Goal: Complete application form: Complete application form

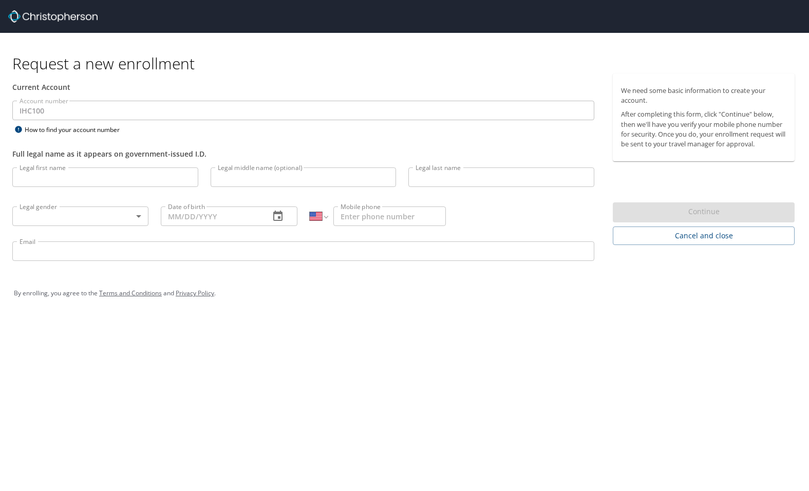
select select "US"
click at [34, 180] on input "Legal first name" at bounding box center [105, 177] width 186 height 20
type input "Brent"
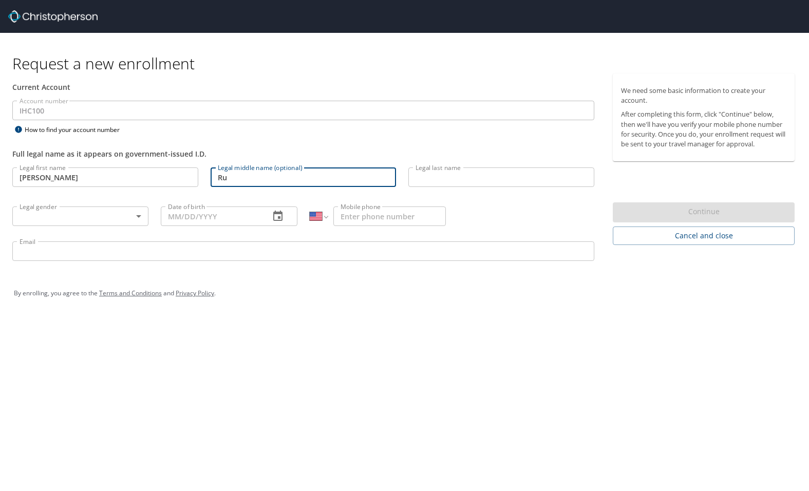
type input "R"
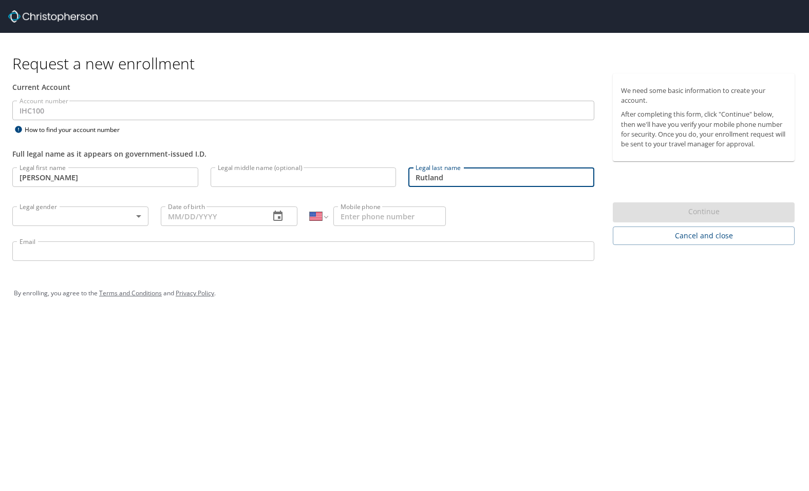
type input "Rutland"
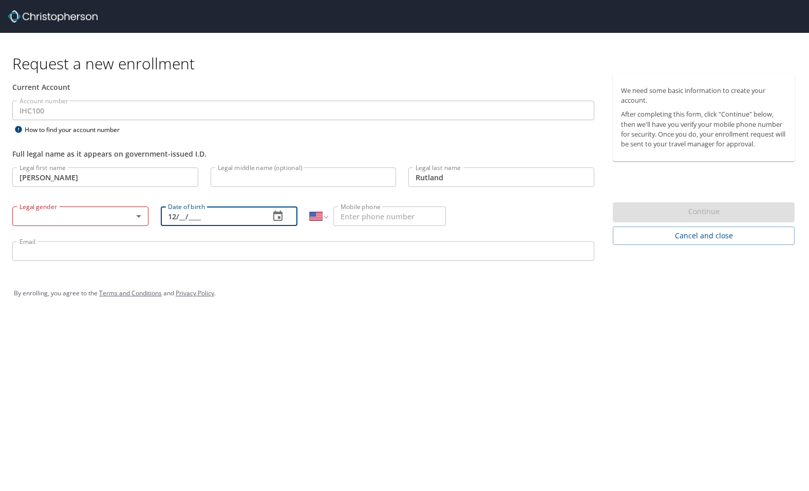
type input "12/__/____"
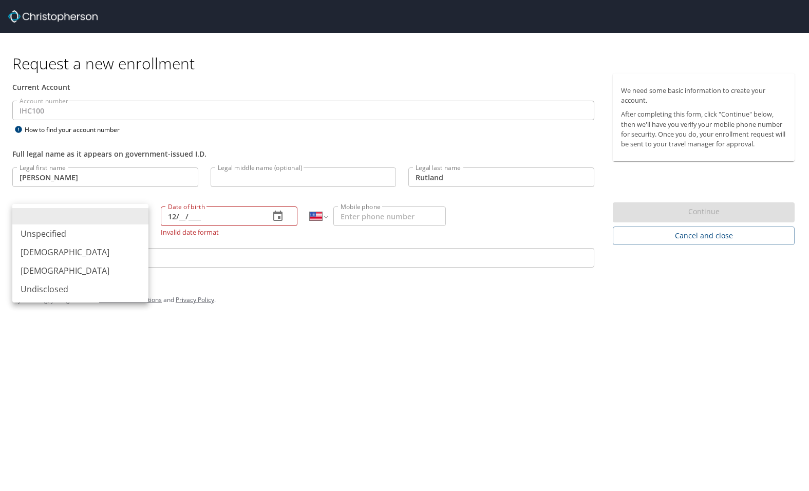
click at [140, 216] on body "Request a new enrollment Current Account Account number IHC100 Account number H…" at bounding box center [404, 245] width 809 height 491
click at [35, 249] on li "Male" at bounding box center [80, 252] width 136 height 18
type input "Male"
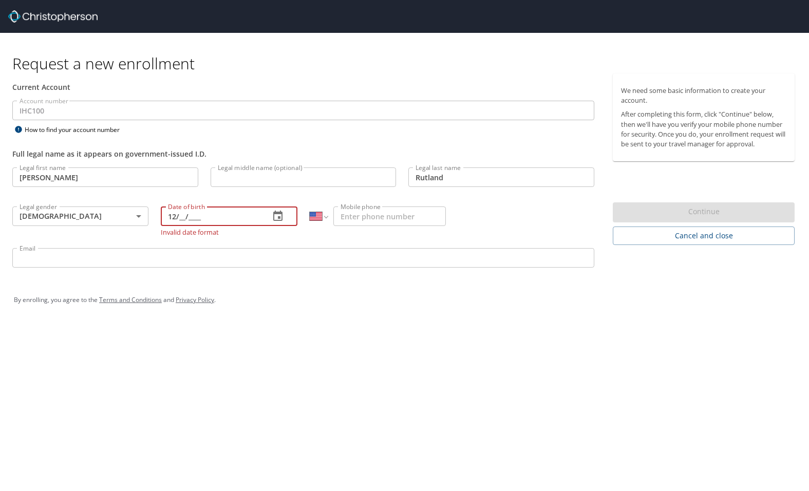
click at [183, 217] on input "12/__/____" at bounding box center [211, 216] width 100 height 20
type input "12/25/1958"
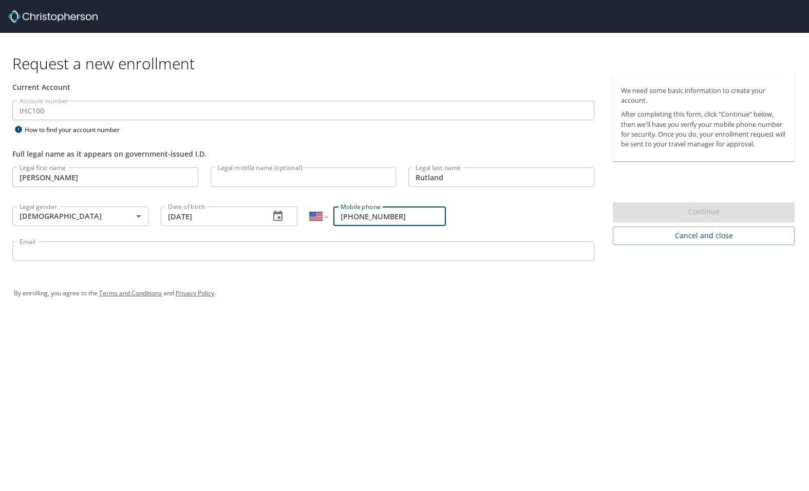
type input "(801) 502-7079"
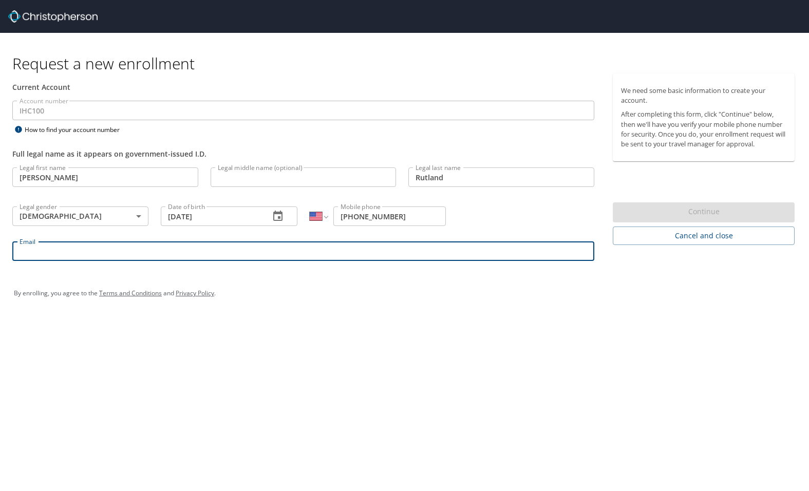
click at [76, 256] on input "Email" at bounding box center [303, 251] width 582 height 20
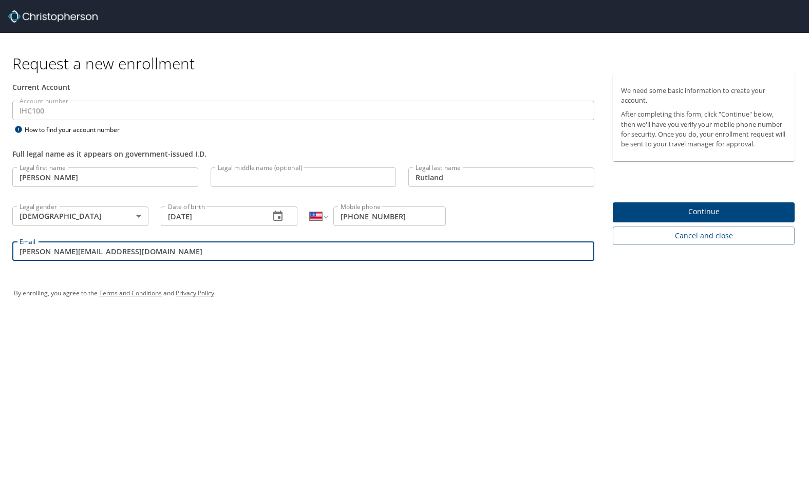
type input "brent.rutland@imail.org"
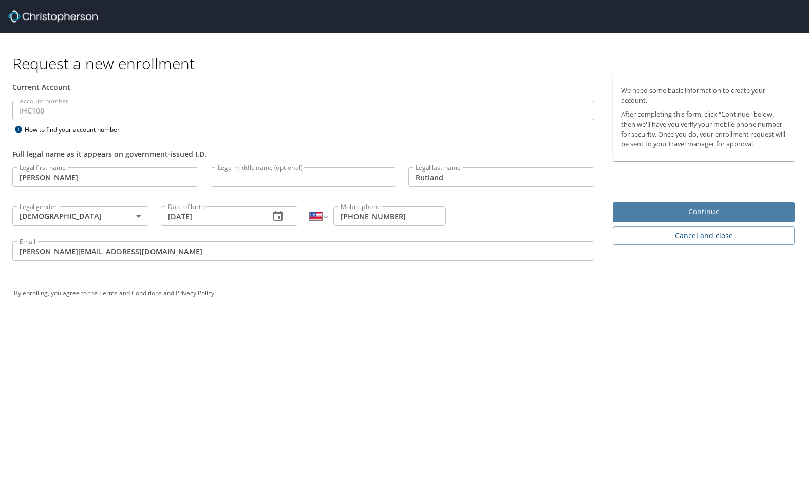
click at [693, 213] on span "Continue" at bounding box center [703, 211] width 165 height 13
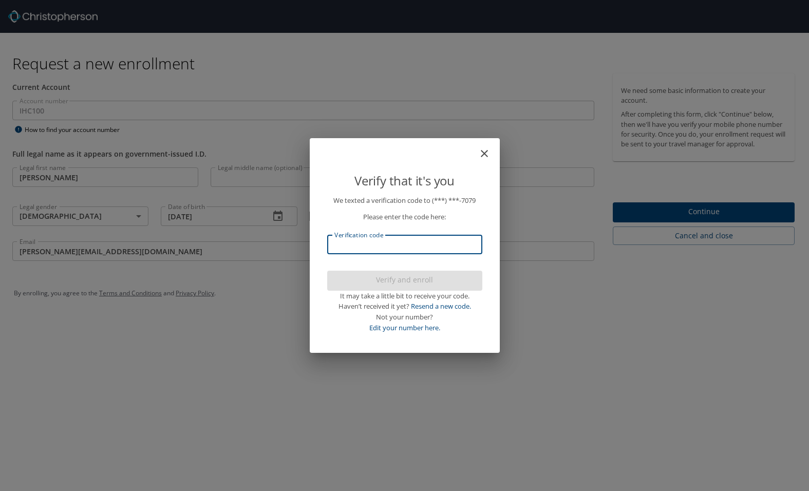
click at [369, 245] on input "Verification code" at bounding box center [404, 245] width 155 height 20
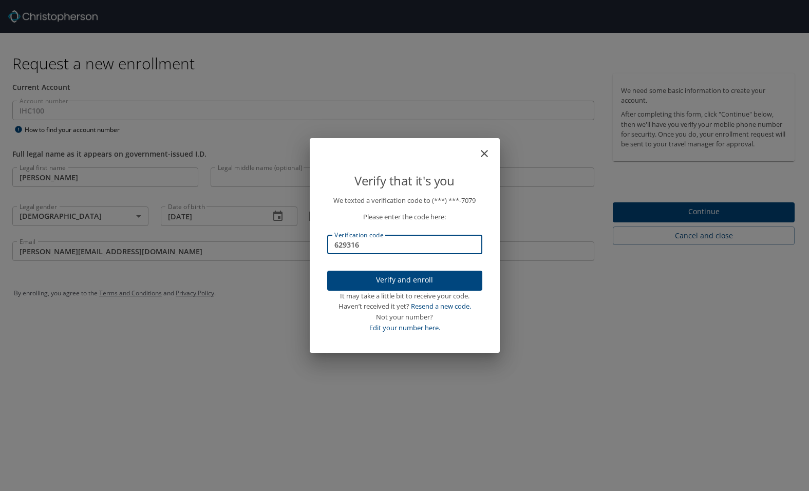
type input "629316"
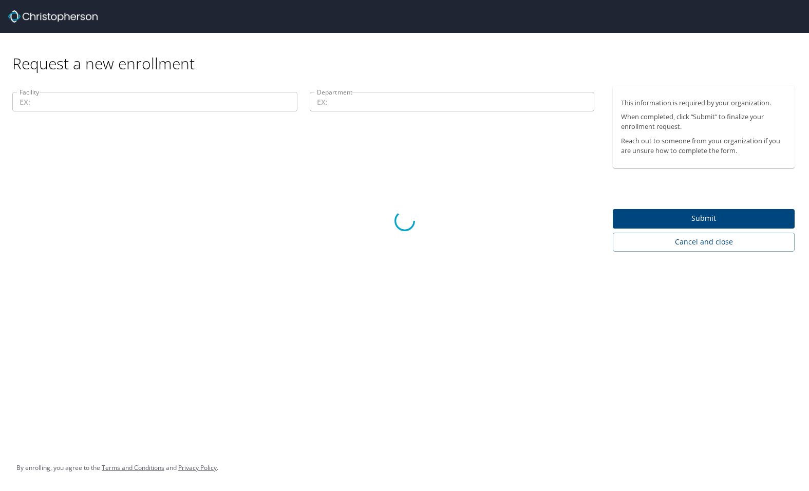
click at [53, 107] on div at bounding box center [404, 221] width 809 height 540
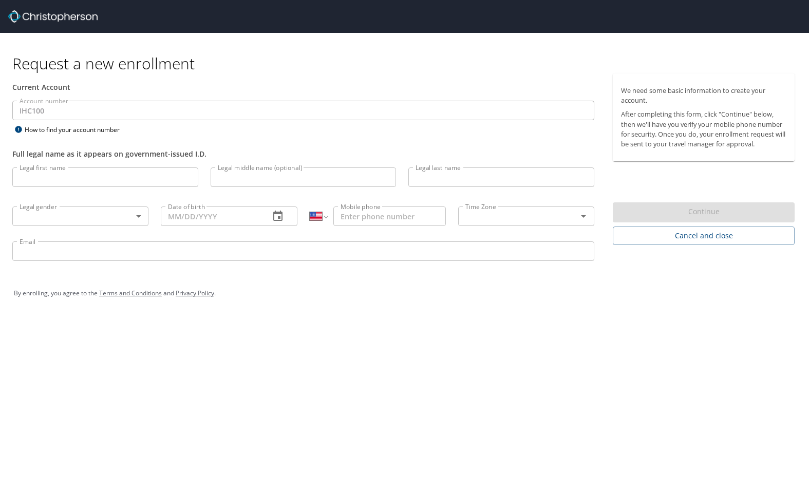
select select "US"
click at [90, 178] on input "Legal first name" at bounding box center [105, 177] width 186 height 20
type input "[PERSON_NAME]"
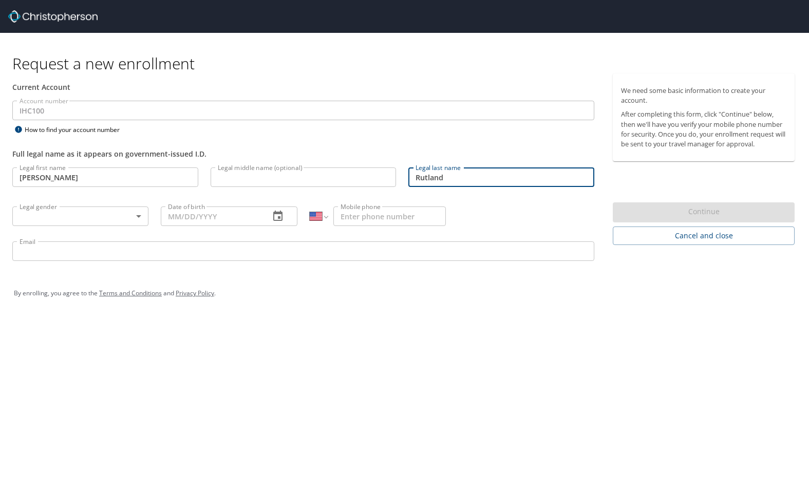
type input "Rutland"
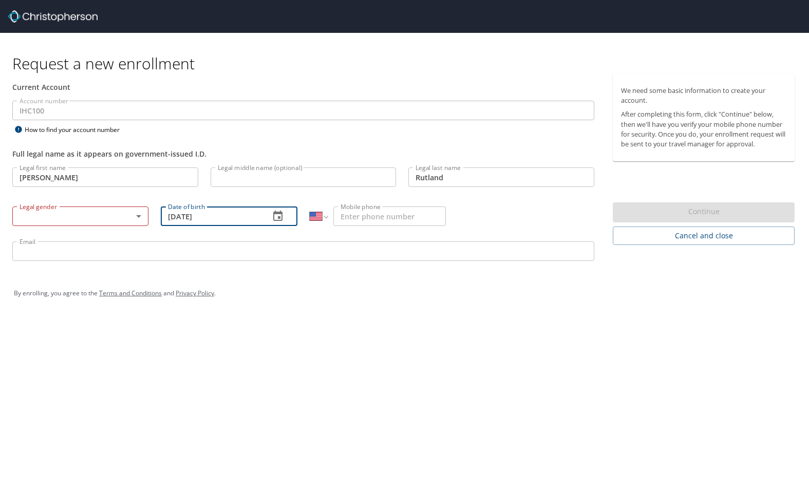
type input "12/25/1958"
type input "(801) 502-7079"
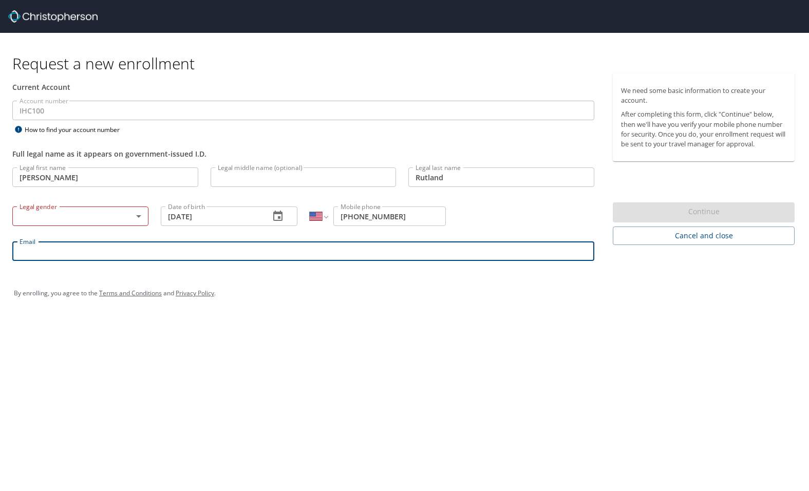
click at [49, 256] on input "Email" at bounding box center [303, 251] width 582 height 20
type input "brent.rutland@imail.org"
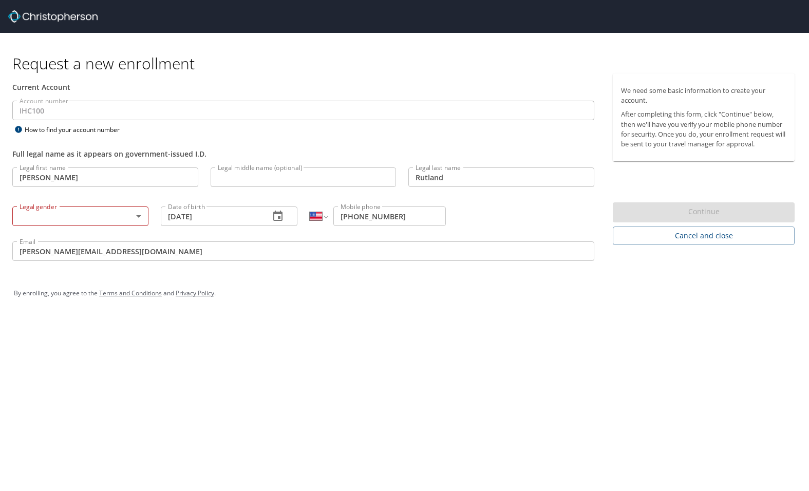
click at [137, 216] on body "Request a new enrollment Current Account Account number IHC100 Account number H…" at bounding box center [404, 245] width 809 height 491
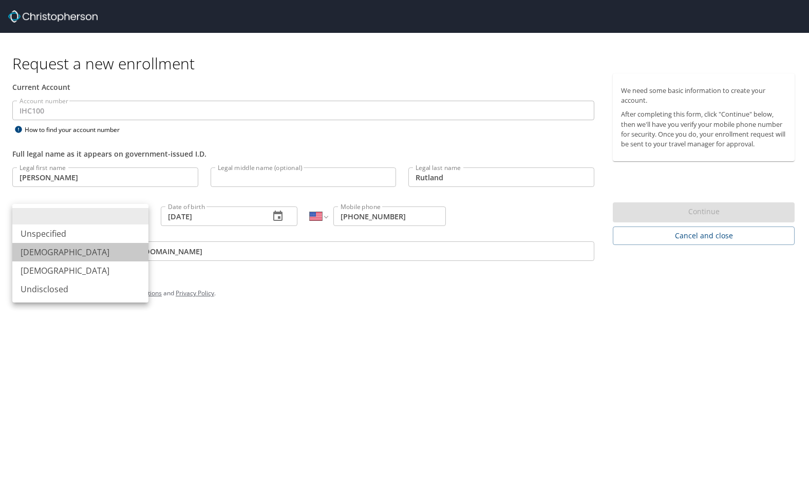
click at [31, 251] on li "Male" at bounding box center [80, 252] width 136 height 18
type input "Male"
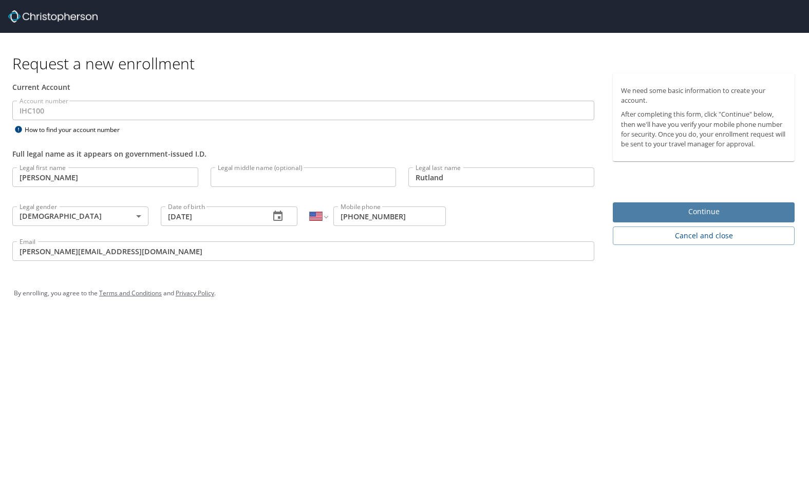
click at [692, 212] on span "Continue" at bounding box center [703, 211] width 165 height 13
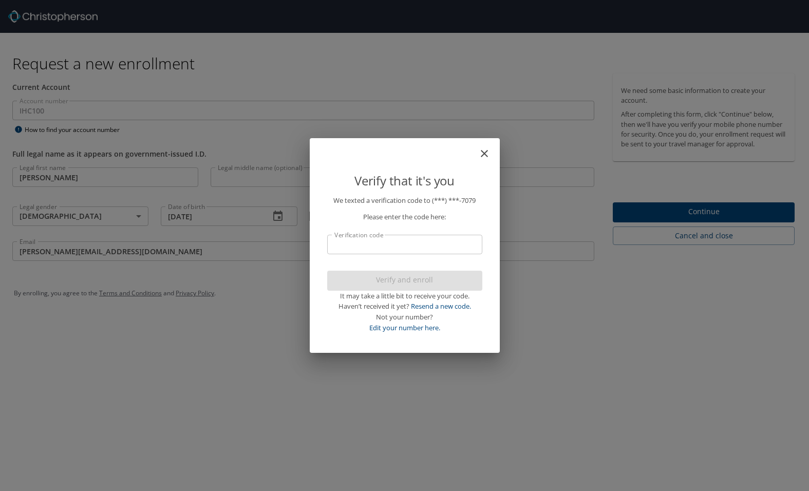
click at [379, 250] on input "Verification code" at bounding box center [404, 245] width 155 height 20
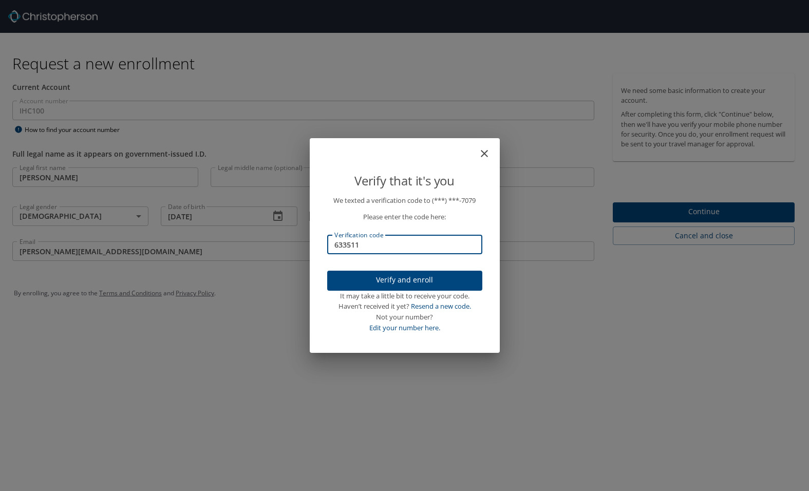
type input "633511"
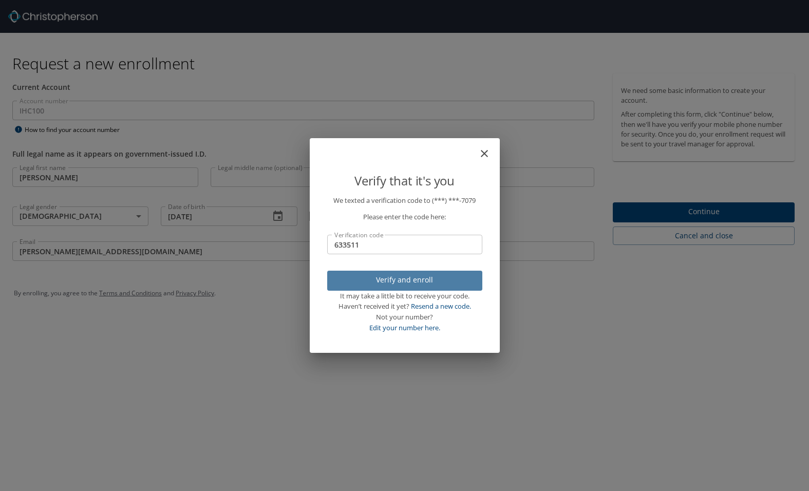
click at [412, 286] on span "Verify and enroll" at bounding box center [404, 280] width 139 height 13
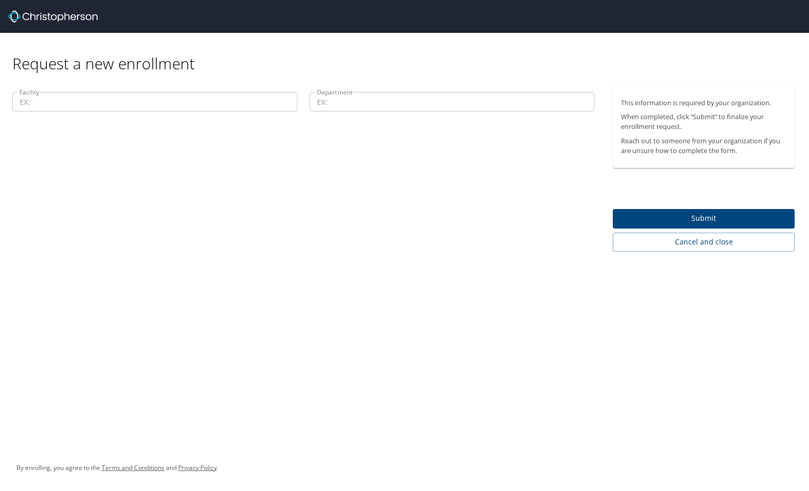
click at [311, 159] on div "Facility Facility Department Department" at bounding box center [303, 169] width 607 height 166
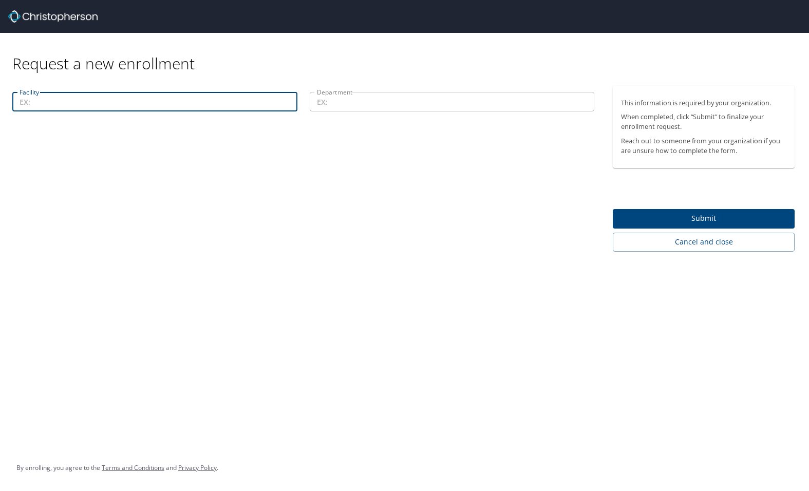
click at [85, 100] on input "Facility" at bounding box center [154, 102] width 285 height 20
type input "Lake Park Building"
click at [342, 100] on input "Department" at bounding box center [452, 102] width 285 height 20
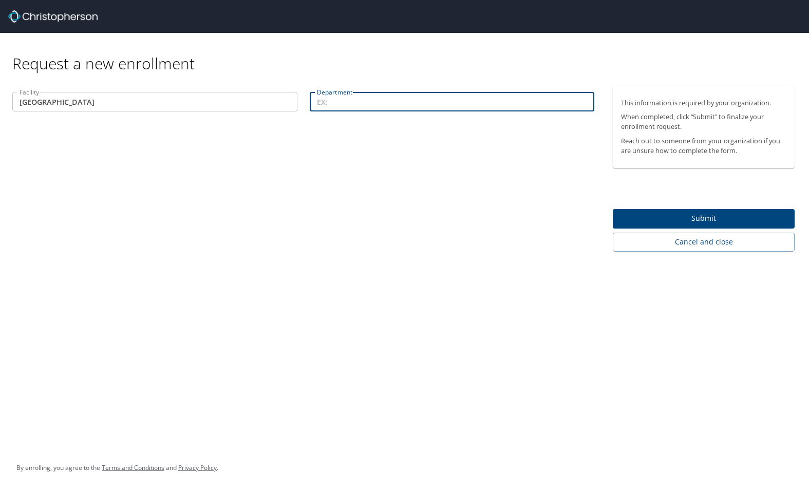
paste input "114/44119"
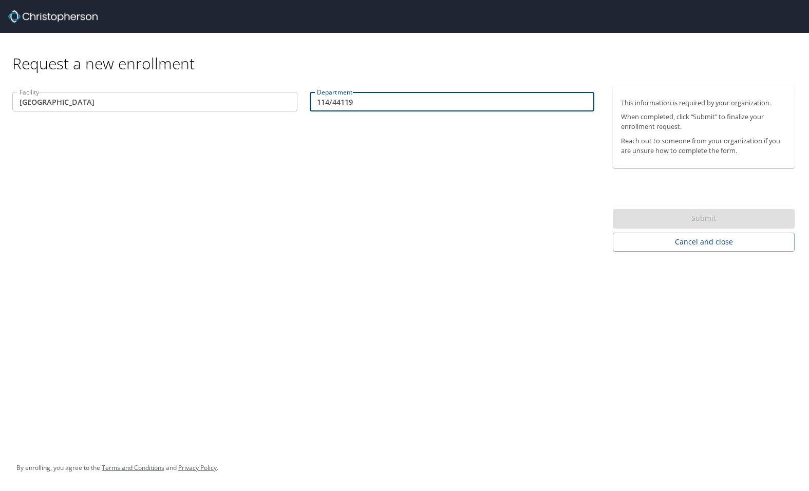
type input "114/44119"
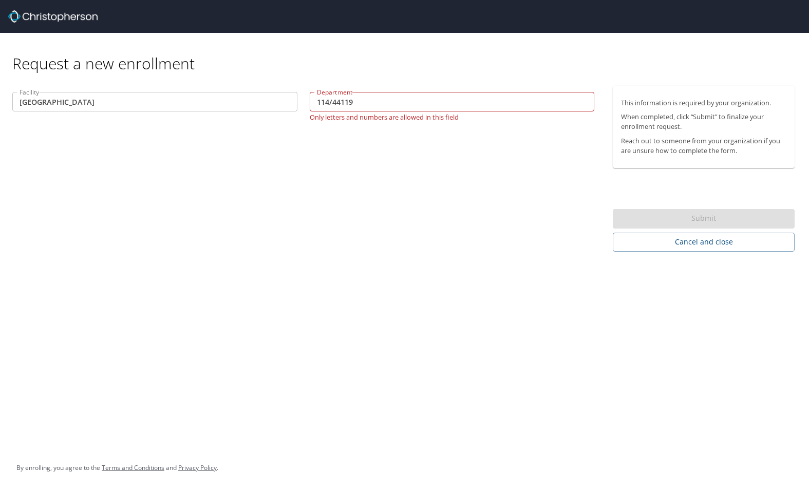
click at [331, 103] on input "114/44119" at bounding box center [452, 102] width 285 height 20
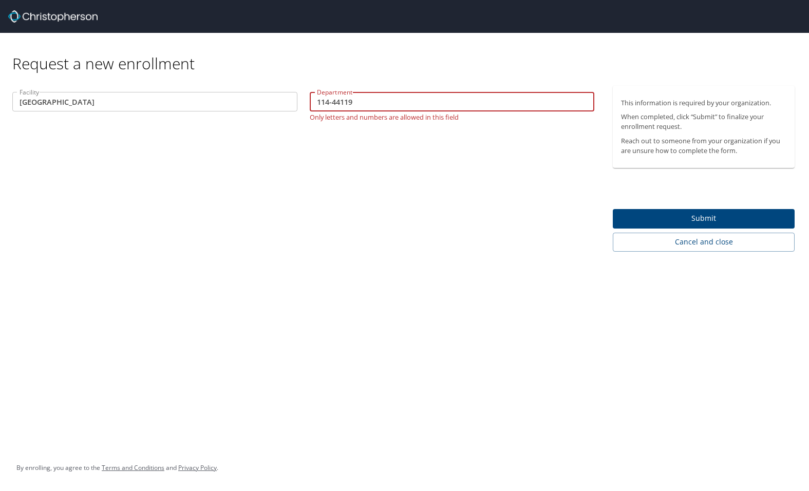
type input "114-44119"
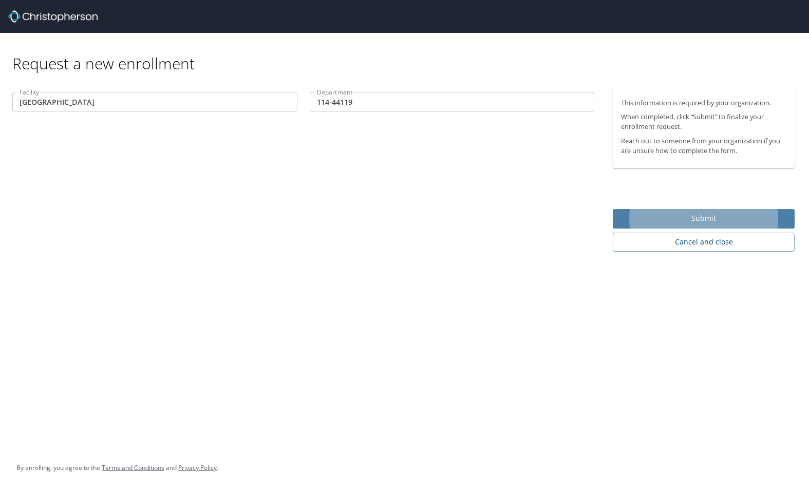
click at [705, 221] on span "Submit" at bounding box center [703, 218] width 165 height 13
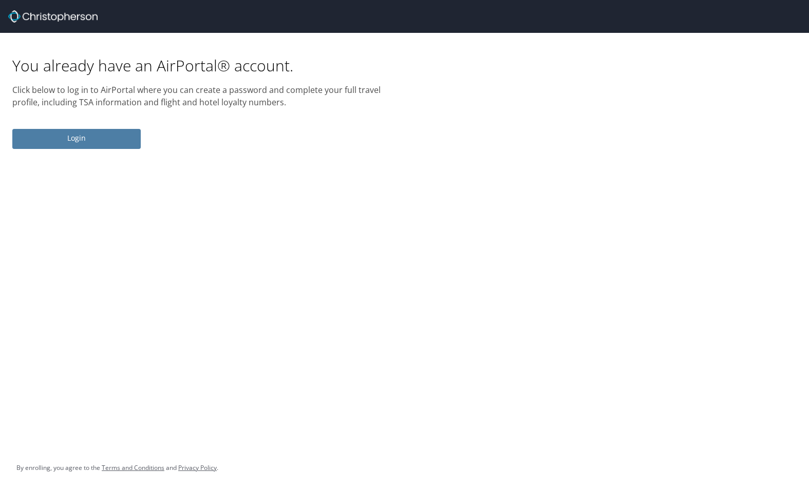
click at [90, 139] on span "Login" at bounding box center [77, 138] width 112 height 13
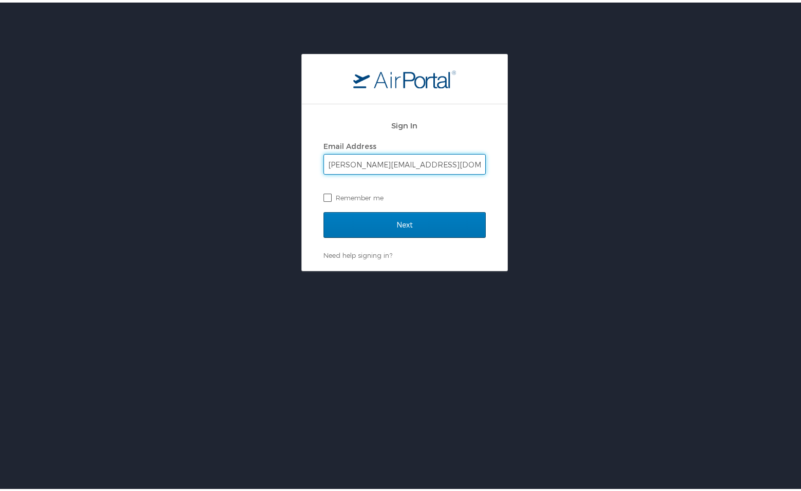
type input "brent.rutland@imail.org"
click at [326, 199] on label "Remember me" at bounding box center [405, 194] width 162 height 15
click at [326, 198] on input "Remember me" at bounding box center [327, 194] width 7 height 7
checkbox input "true"
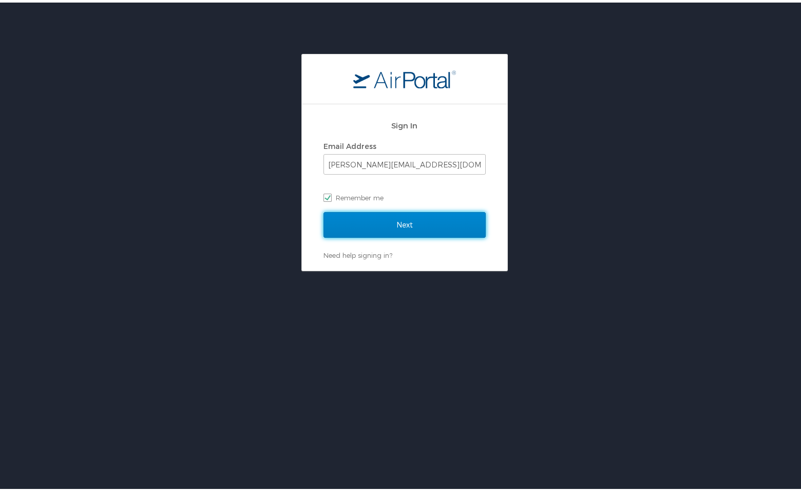
click at [363, 220] on input "Next" at bounding box center [405, 223] width 162 height 26
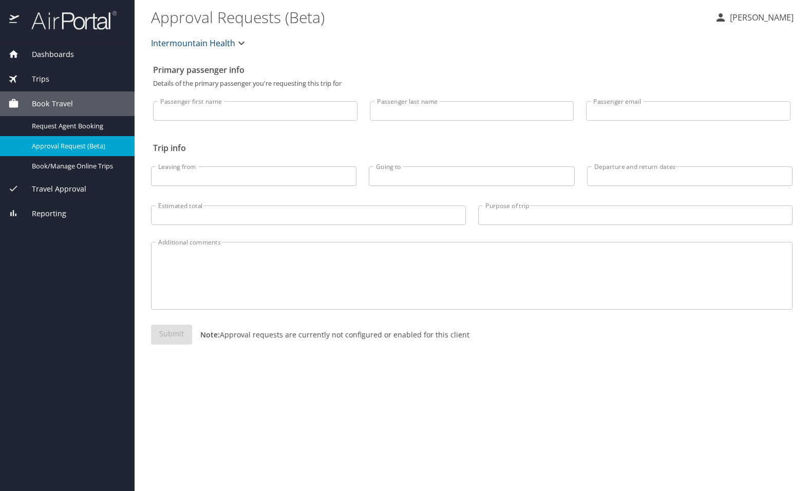
click at [52, 51] on span "Dashboards" at bounding box center [46, 54] width 55 height 11
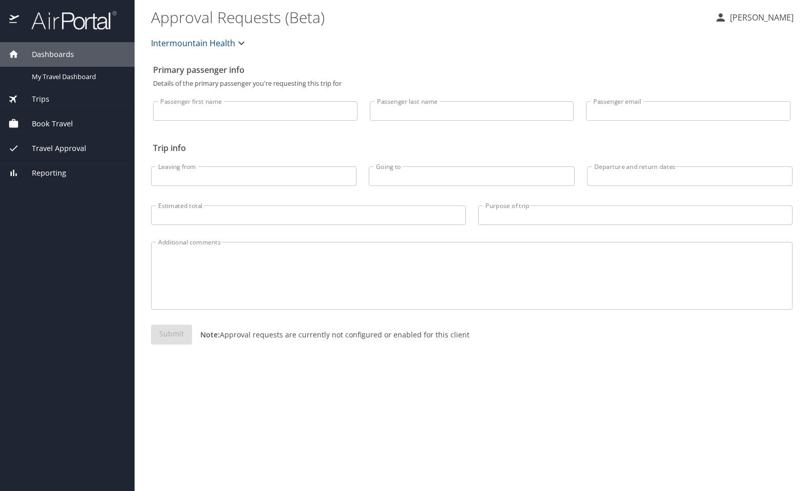
click at [52, 51] on span "Dashboards" at bounding box center [46, 54] width 55 height 11
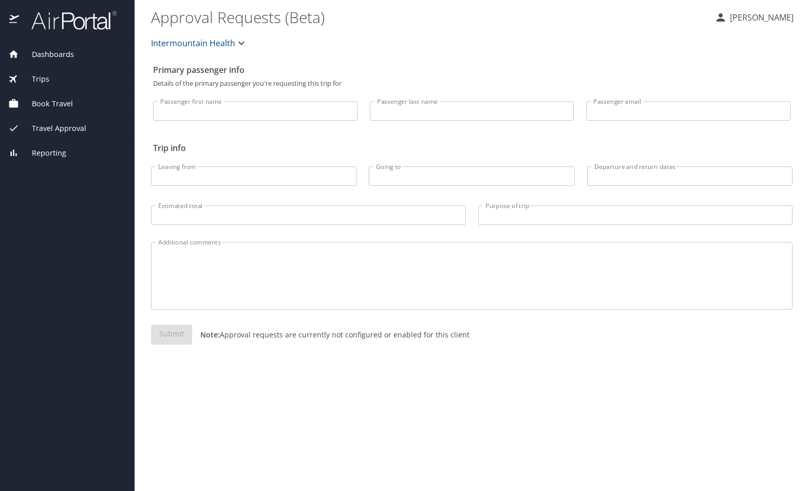
click at [52, 51] on span "Dashboards" at bounding box center [46, 54] width 55 height 11
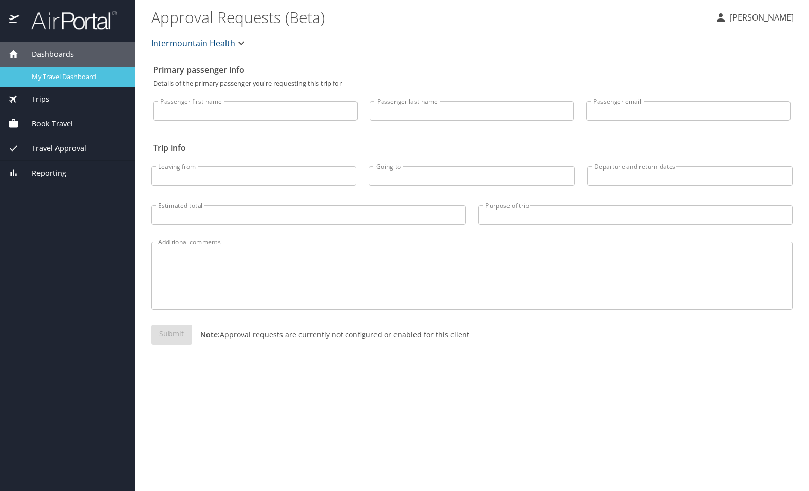
click at [64, 74] on span "My Travel Dashboard" at bounding box center [77, 77] width 90 height 10
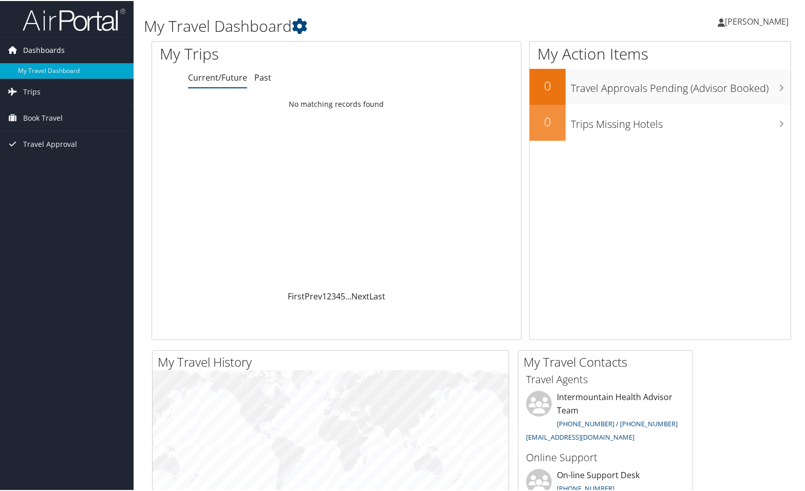
click at [33, 46] on span "Dashboards" at bounding box center [44, 49] width 42 height 26
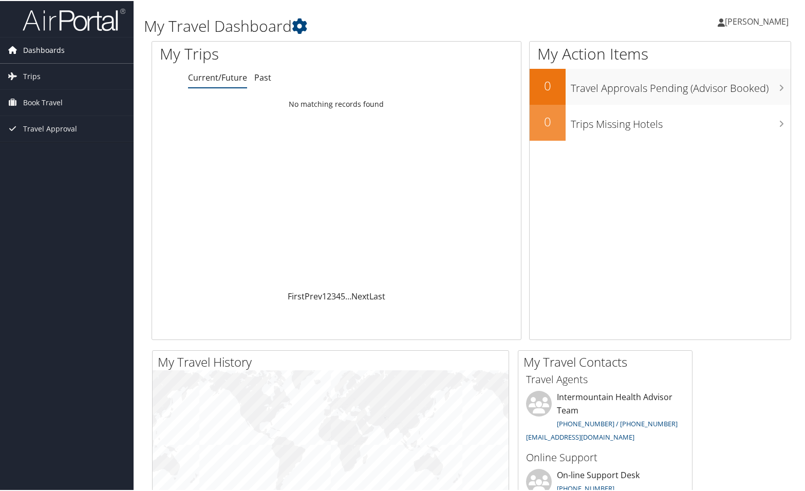
click at [12, 49] on icon at bounding box center [12, 48] width 15 height 15
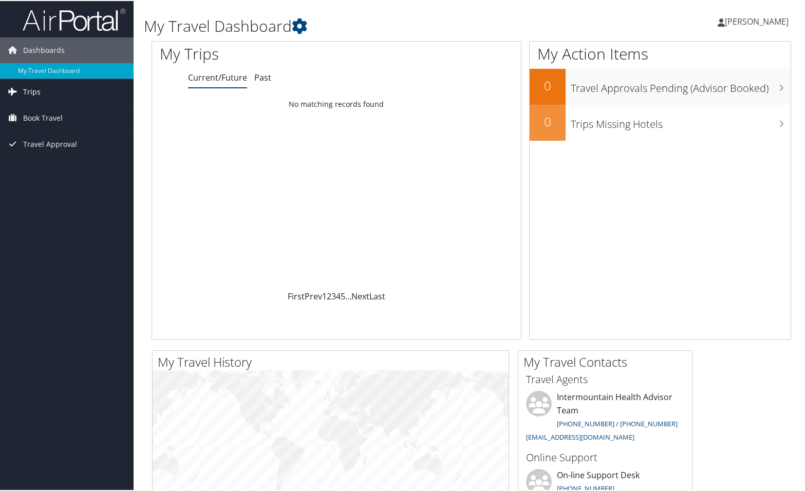
click at [33, 89] on span "Trips" at bounding box center [31, 91] width 17 height 26
click at [49, 108] on link "Current/Future Trips" at bounding box center [67, 111] width 134 height 15
